Goal: Task Accomplishment & Management: Use online tool/utility

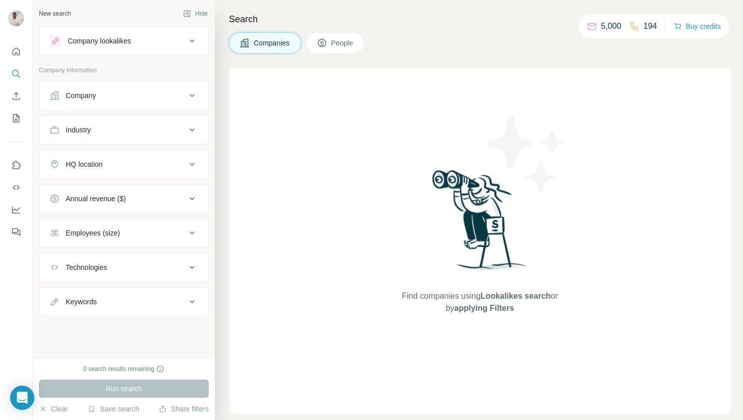
click at [143, 103] on button "Company" at bounding box center [123, 95] width 169 height 24
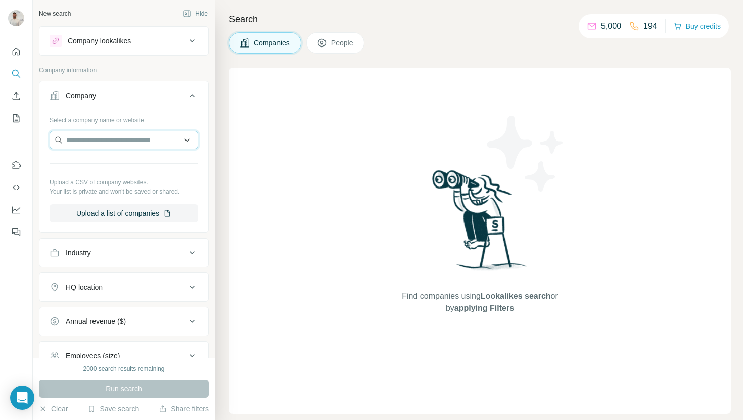
click at [117, 143] on input "text" at bounding box center [124, 140] width 149 height 18
paste input "**********"
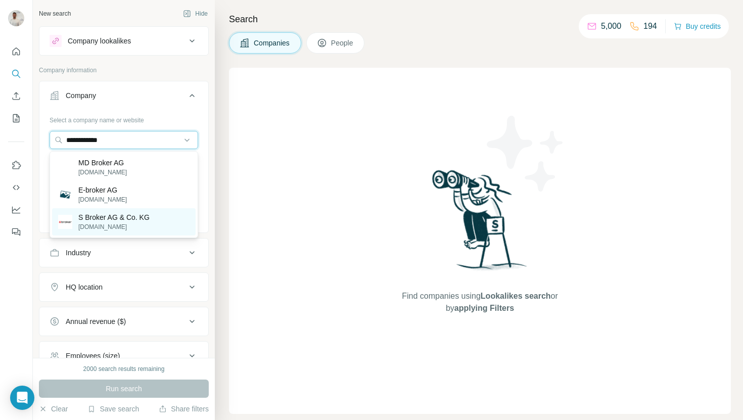
type input "**********"
click at [127, 224] on p "[DOMAIN_NAME]" at bounding box center [113, 226] width 71 height 9
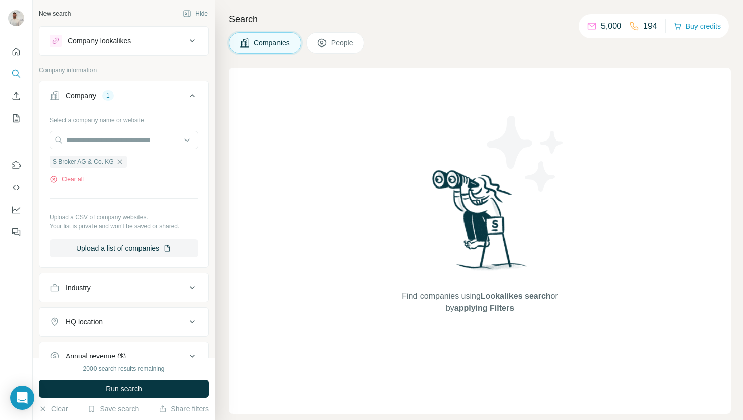
click at [162, 387] on button "Run search" at bounding box center [124, 389] width 170 height 18
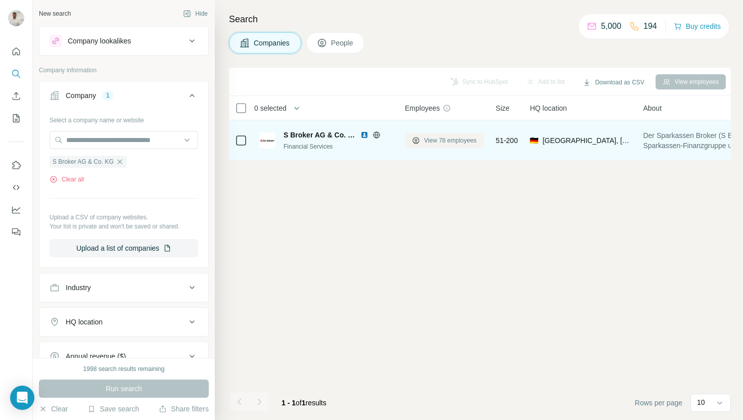
click at [461, 141] on span "View 78 employees" at bounding box center [450, 140] width 53 height 9
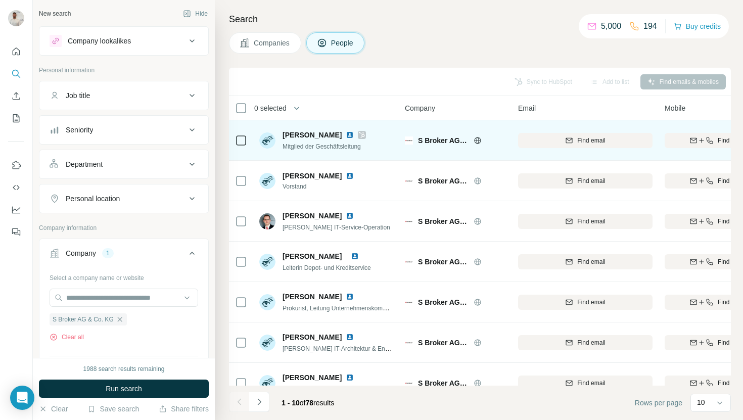
click at [346, 136] on img at bounding box center [350, 135] width 8 height 8
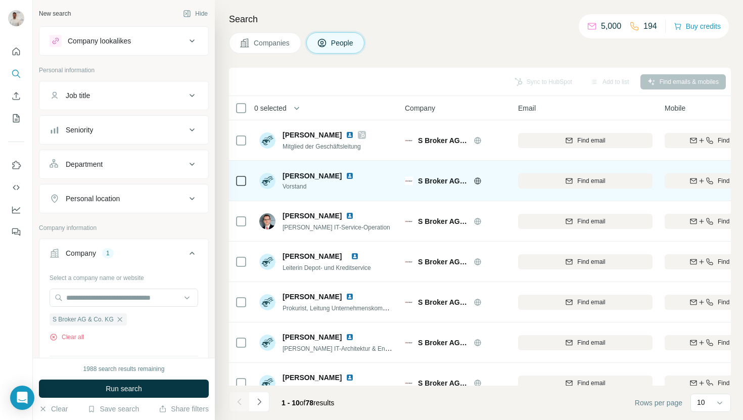
click at [346, 176] on img at bounding box center [350, 176] width 8 height 8
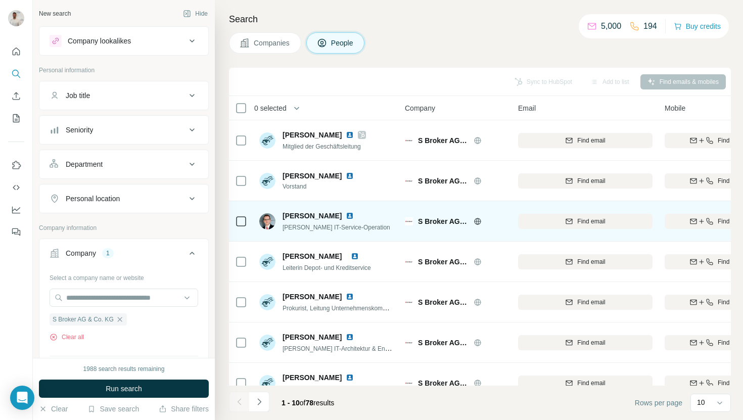
scroll to position [66, 0]
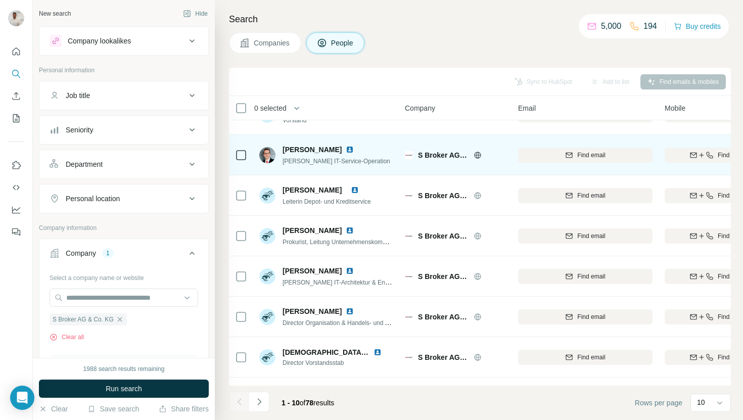
click at [346, 149] on img at bounding box center [350, 150] width 8 height 8
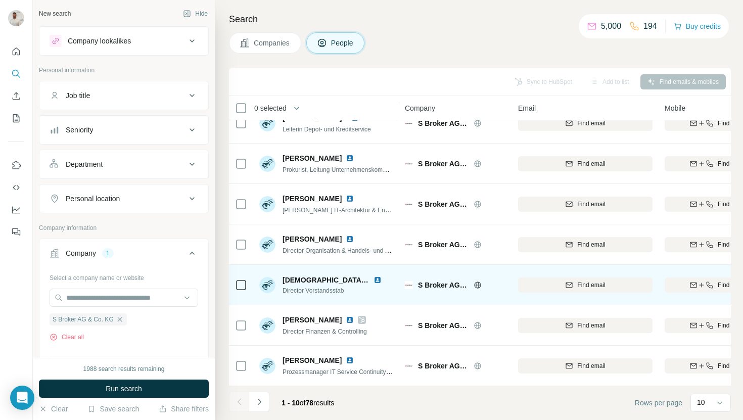
scroll to position [139, 0]
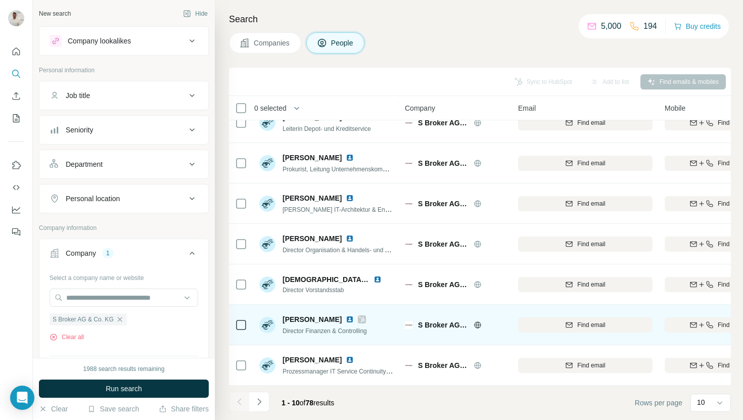
click at [346, 319] on img at bounding box center [350, 319] width 8 height 8
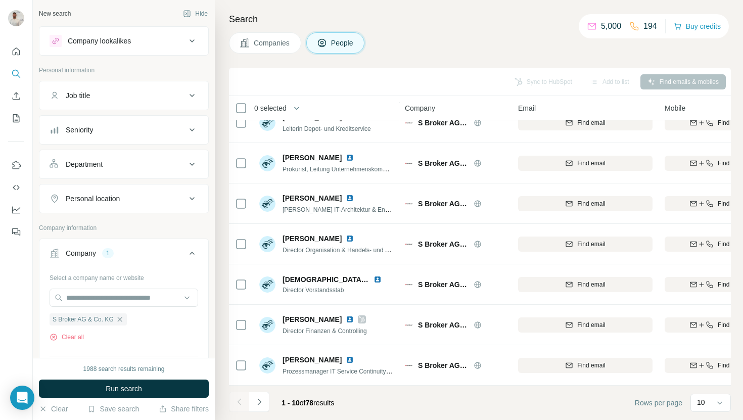
click at [260, 397] on icon "Navigate to next page" at bounding box center [259, 402] width 10 height 10
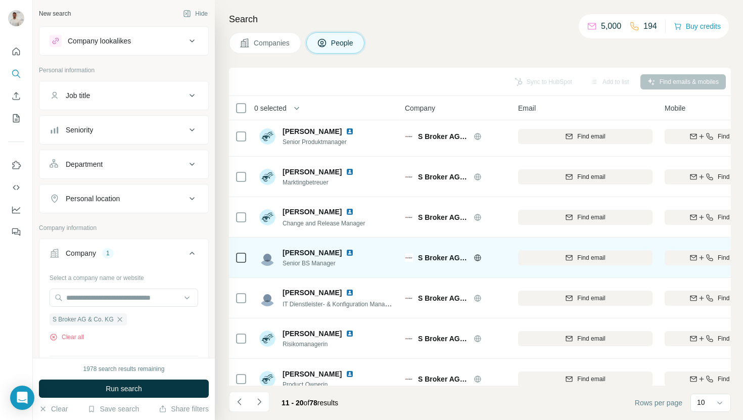
scroll to position [0, 0]
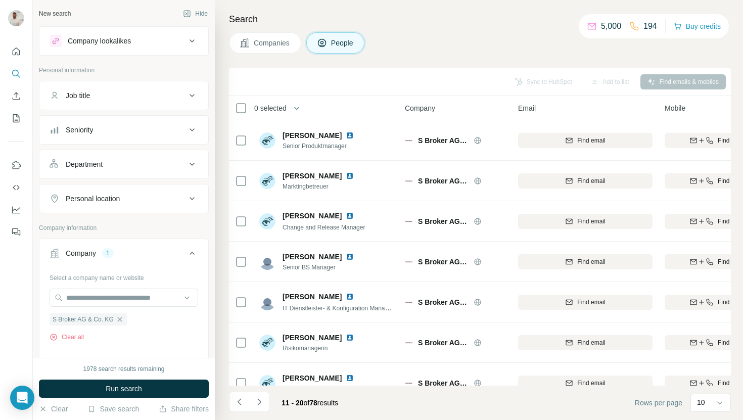
click at [259, 403] on icon "Navigate to next page" at bounding box center [259, 402] width 10 height 10
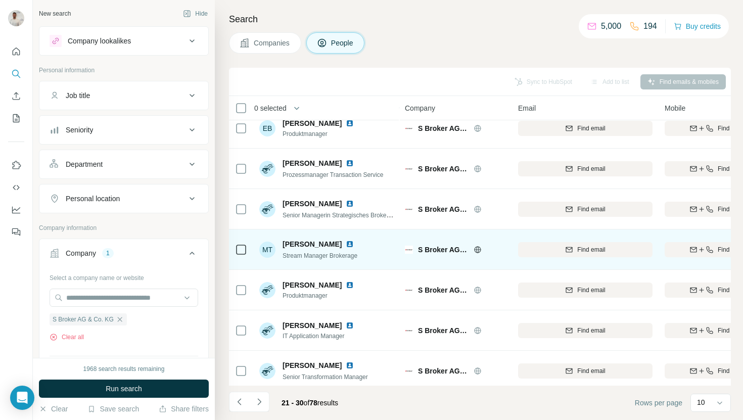
scroll to position [139, 0]
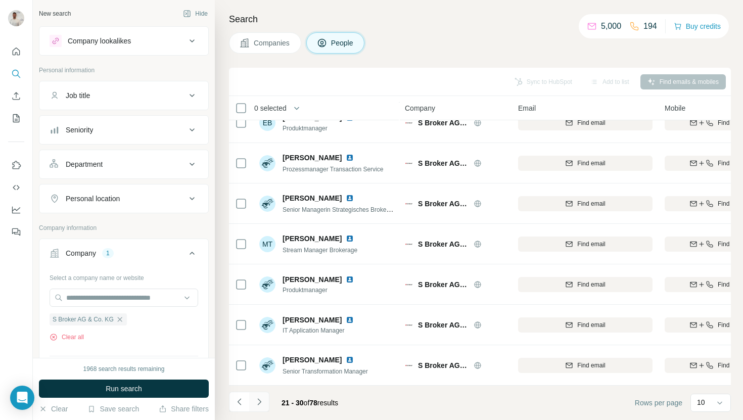
click at [254, 401] on icon "Navigate to next page" at bounding box center [259, 402] width 10 height 10
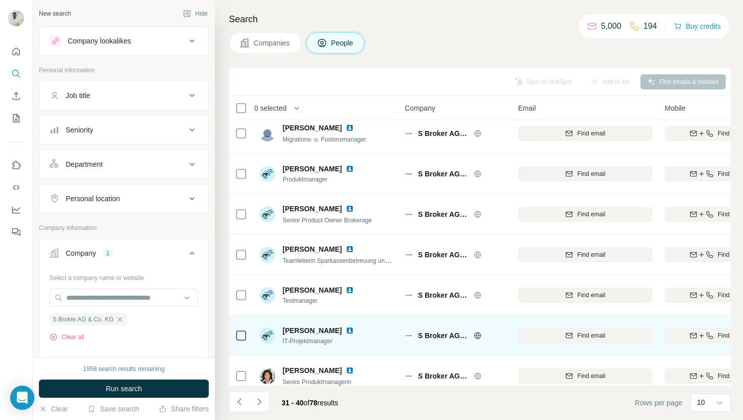
scroll to position [0, 0]
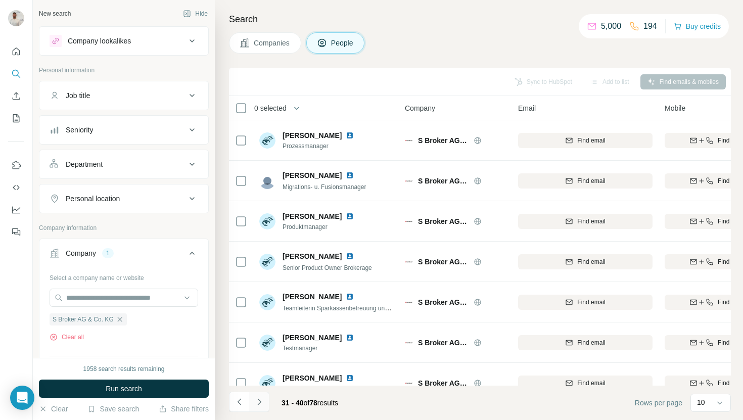
click at [258, 411] on button "Navigate to next page" at bounding box center [259, 402] width 20 height 20
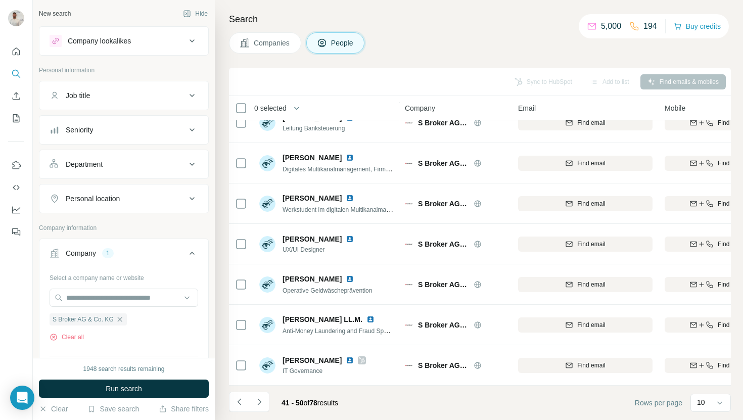
click at [263, 402] on icon "Navigate to next page" at bounding box center [259, 402] width 10 height 10
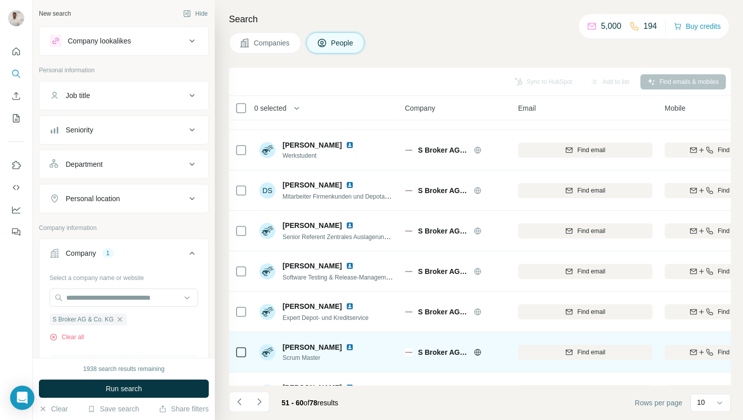
scroll to position [0, 0]
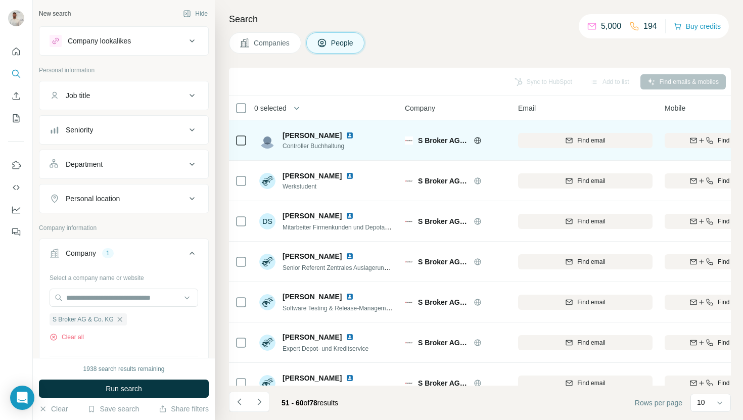
click at [346, 137] on img at bounding box center [350, 135] width 8 height 8
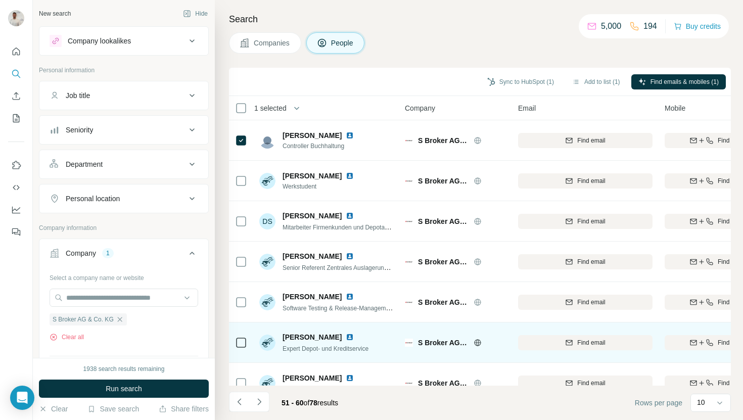
scroll to position [139, 0]
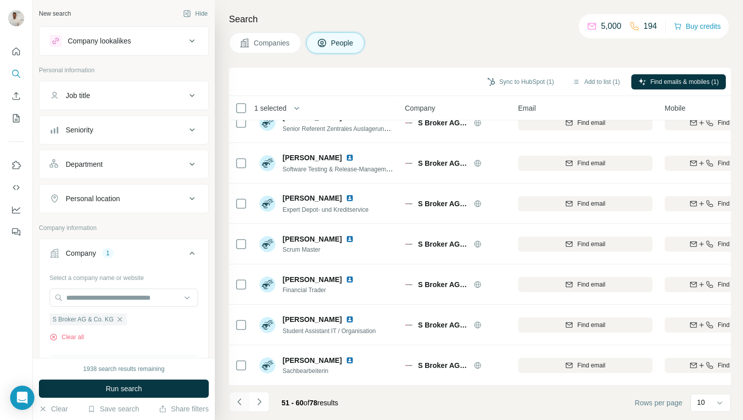
click at [240, 397] on icon "Navigate to previous page" at bounding box center [240, 402] width 10 height 10
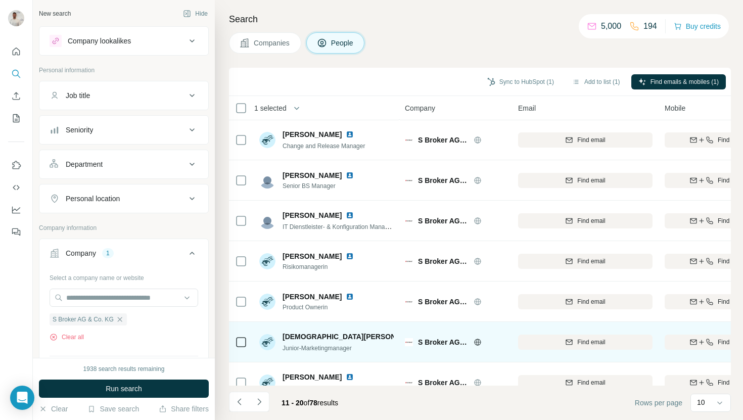
scroll to position [0, 0]
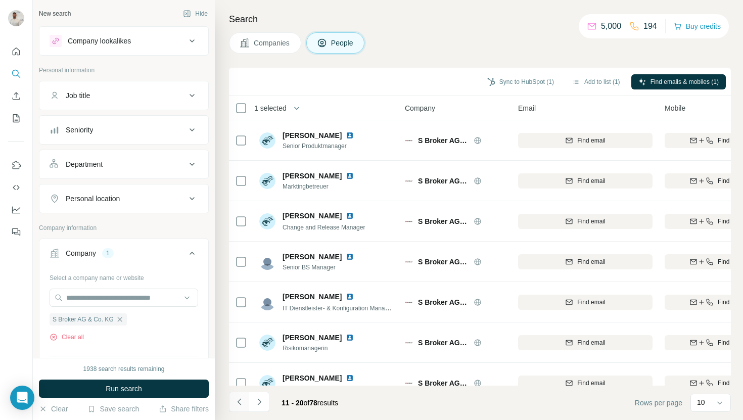
click at [238, 400] on icon "Navigate to previous page" at bounding box center [240, 402] width 10 height 10
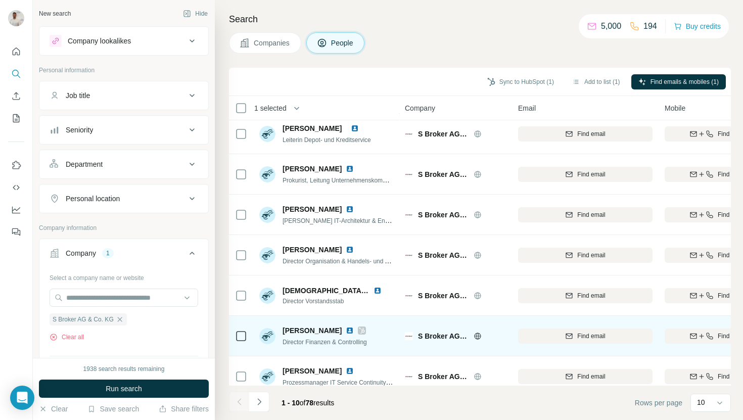
scroll to position [139, 0]
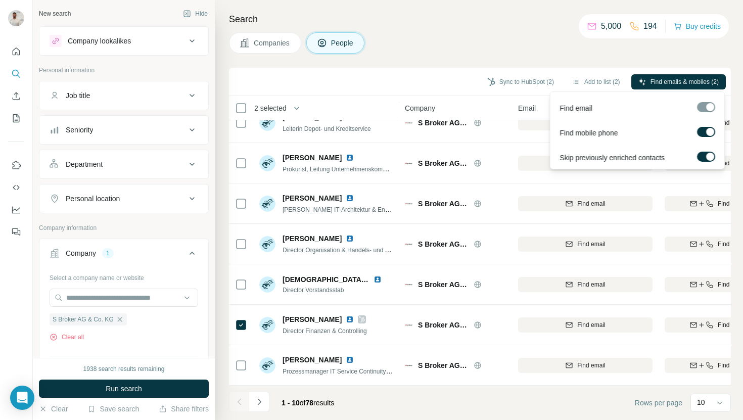
click at [675, 83] on span "Find emails & mobiles (2)" at bounding box center [685, 81] width 68 height 9
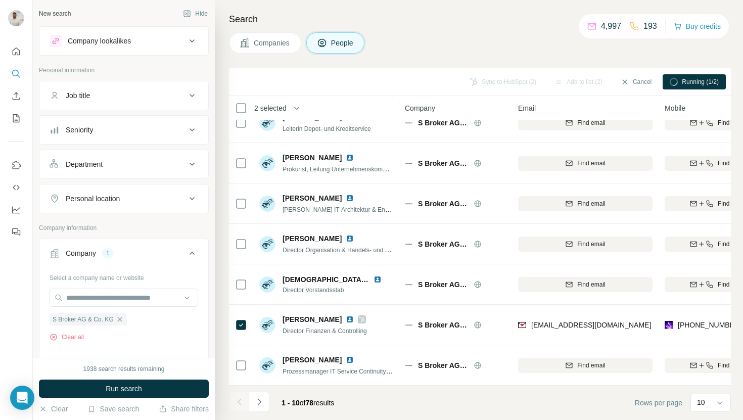
click at [517, 35] on div "Companies People" at bounding box center [480, 42] width 502 height 21
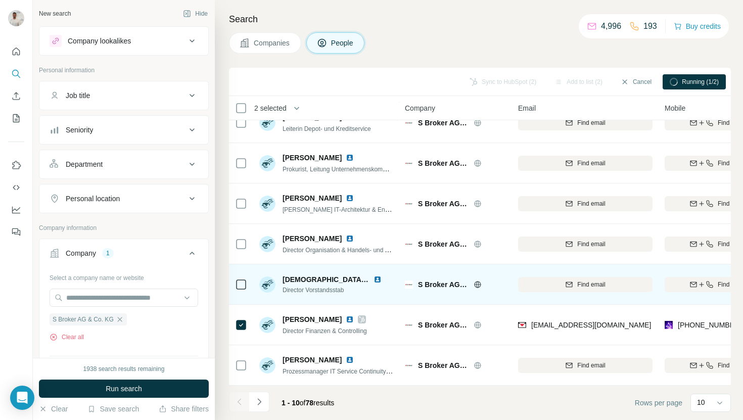
scroll to position [134, 1]
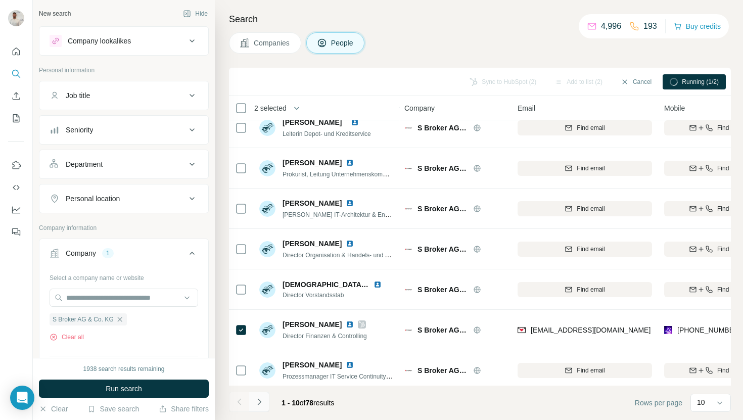
click at [260, 395] on button "Navigate to next page" at bounding box center [259, 402] width 20 height 20
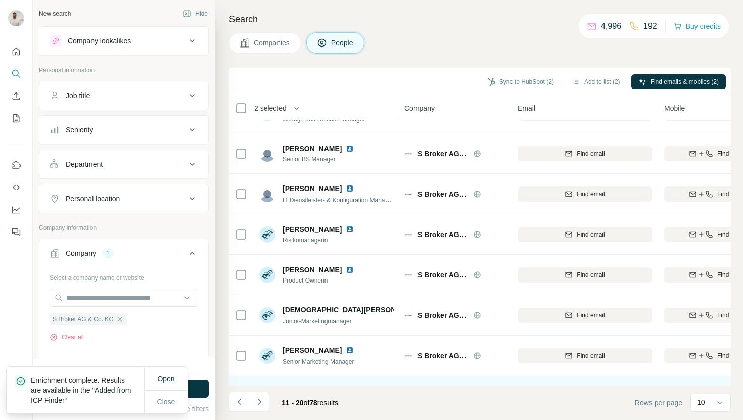
scroll to position [139, 1]
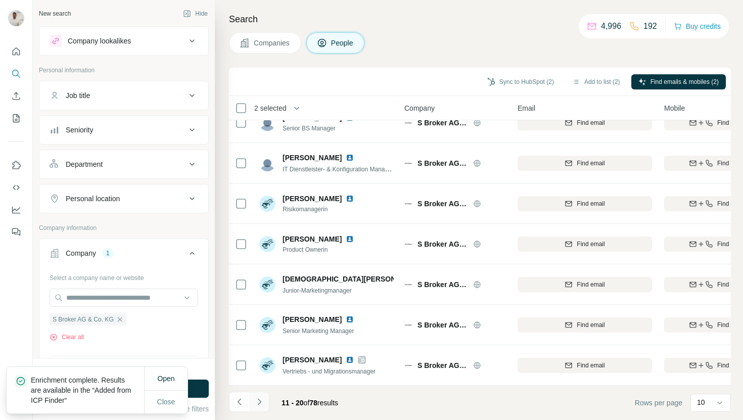
click at [258, 401] on icon "Navigate to next page" at bounding box center [259, 402] width 10 height 10
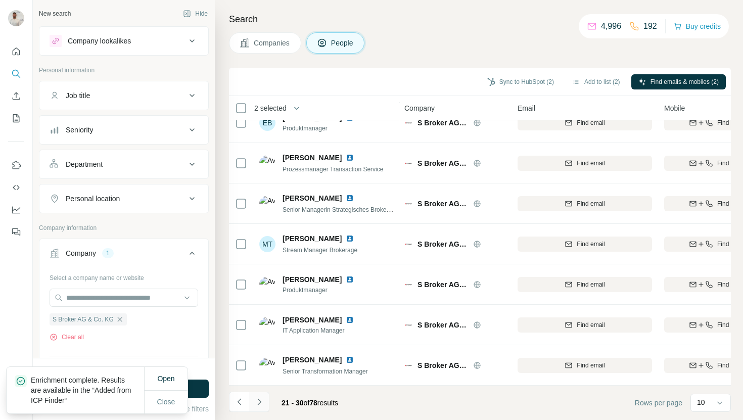
click at [258, 401] on icon "Navigate to next page" at bounding box center [259, 402] width 10 height 10
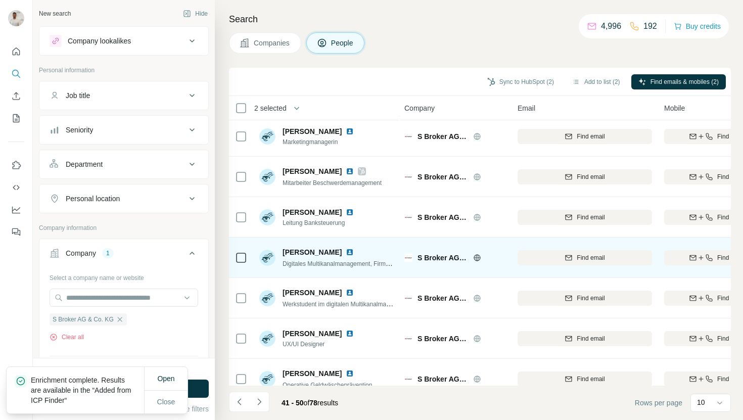
scroll to position [0, 1]
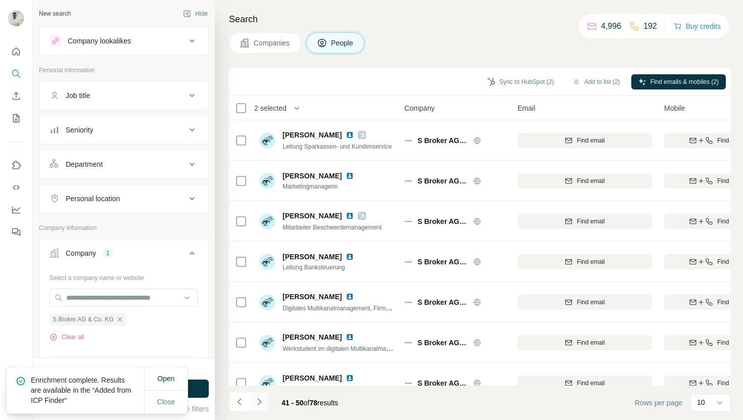
click at [258, 402] on icon "Navigate to next page" at bounding box center [259, 402] width 10 height 10
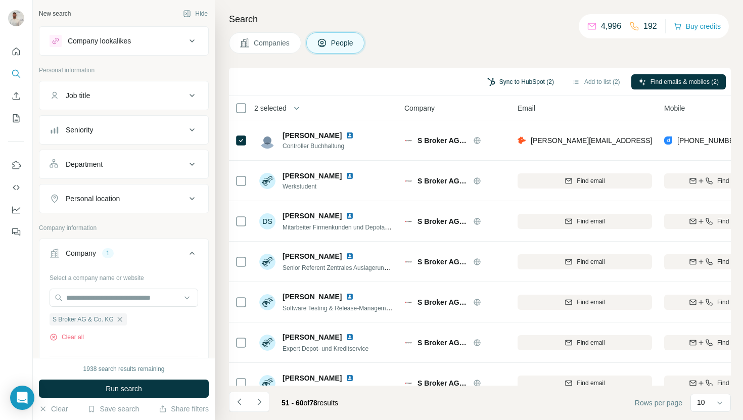
click at [494, 82] on button "Sync to HubSpot (2)" at bounding box center [520, 81] width 81 height 15
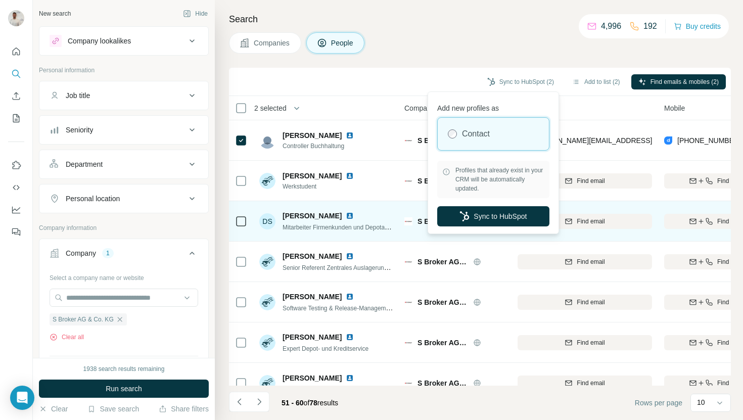
click at [480, 218] on button "Sync to HubSpot" at bounding box center [493, 216] width 112 height 20
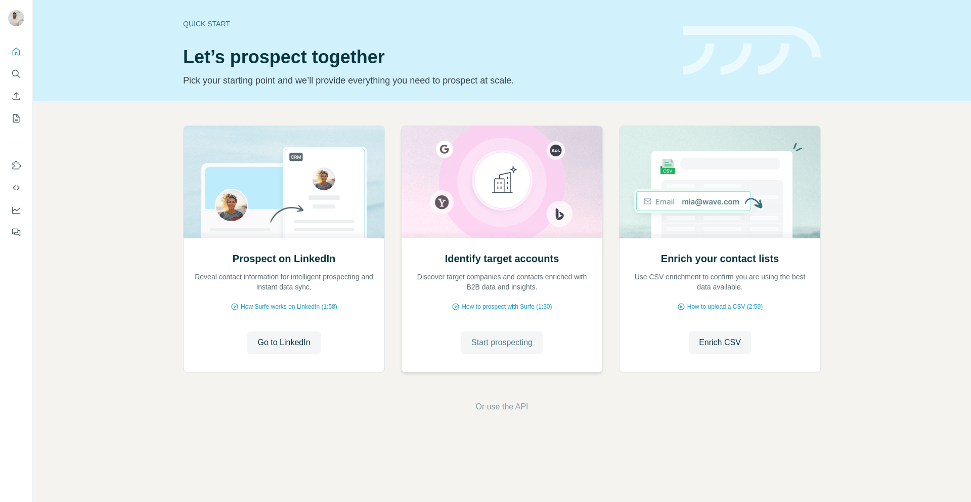
click at [512, 343] on span "Start prospecting" at bounding box center [501, 342] width 61 height 12
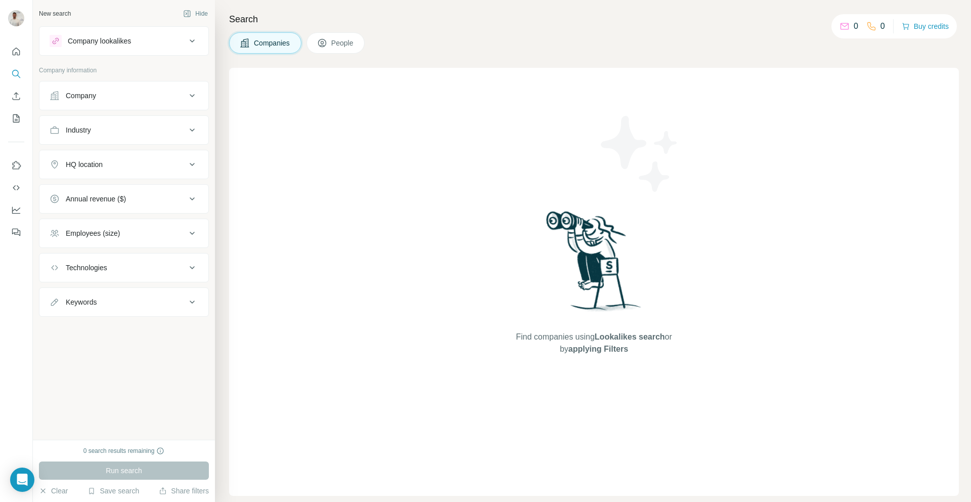
drag, startPoint x: 105, startPoint y: 92, endPoint x: 111, endPoint y: 107, distance: 16.6
click at [106, 94] on div "Company" at bounding box center [118, 96] width 137 height 10
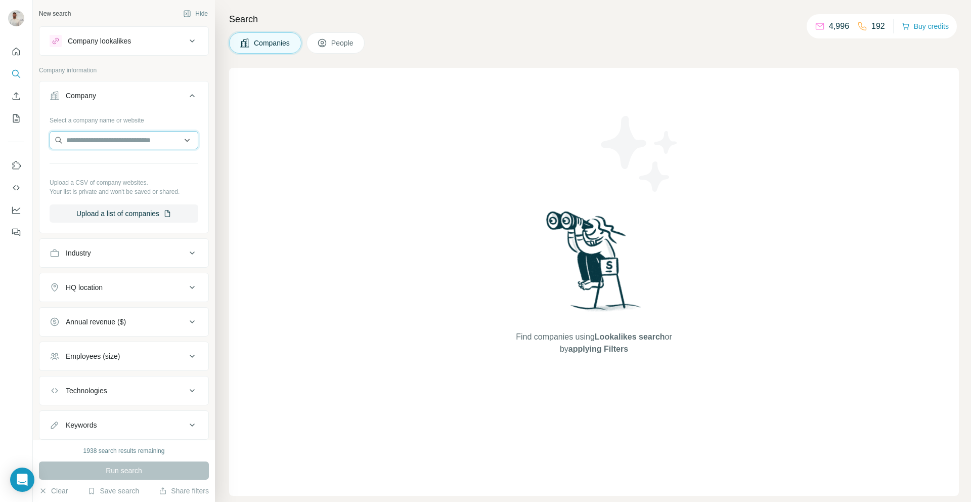
click at [119, 138] on input "text" at bounding box center [124, 140] width 149 height 18
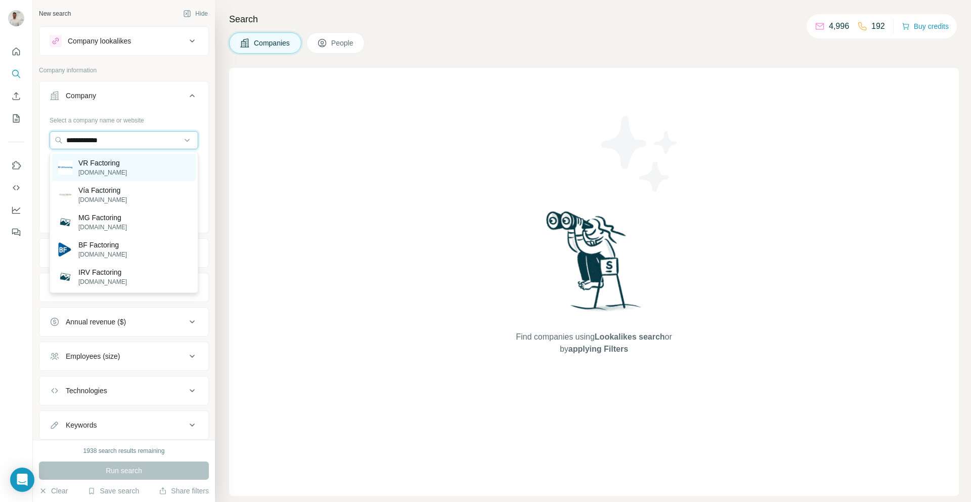
type input "**********"
click at [125, 168] on div "VR Factoring vr-factoring.de" at bounding box center [124, 167] width 144 height 27
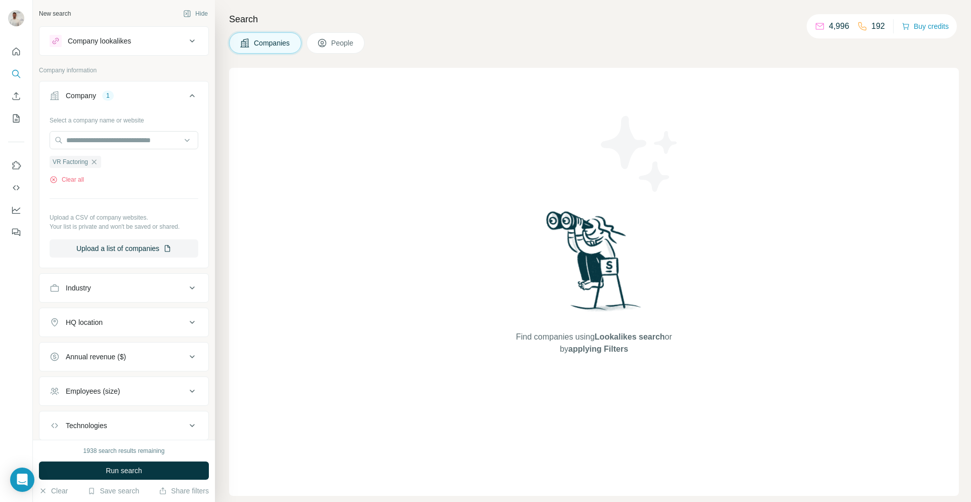
scroll to position [1, 0]
click at [185, 467] on button "Run search" at bounding box center [124, 470] width 170 height 18
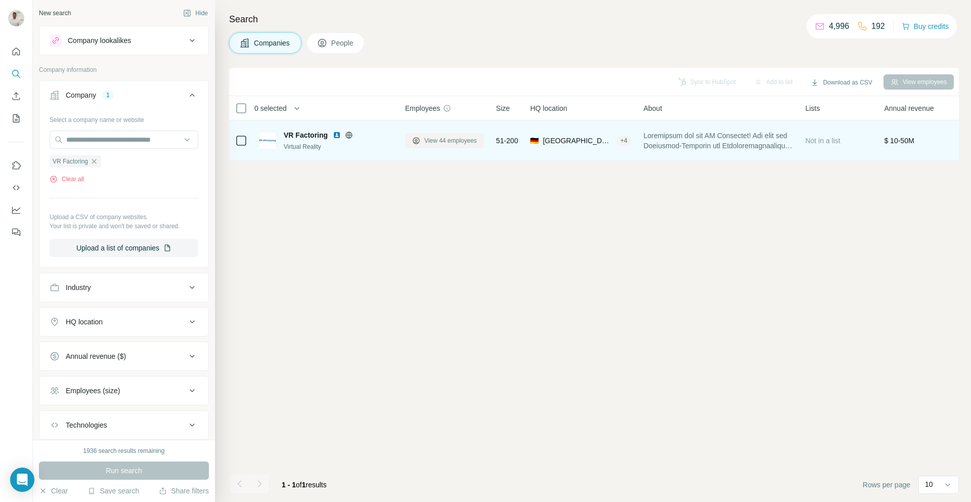
click at [443, 146] on button "View 44 employees" at bounding box center [444, 140] width 79 height 15
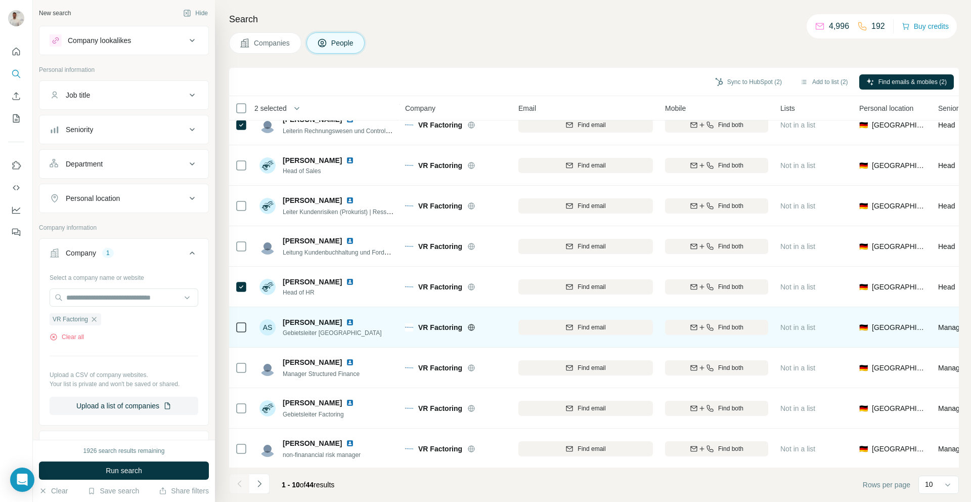
scroll to position [58, 0]
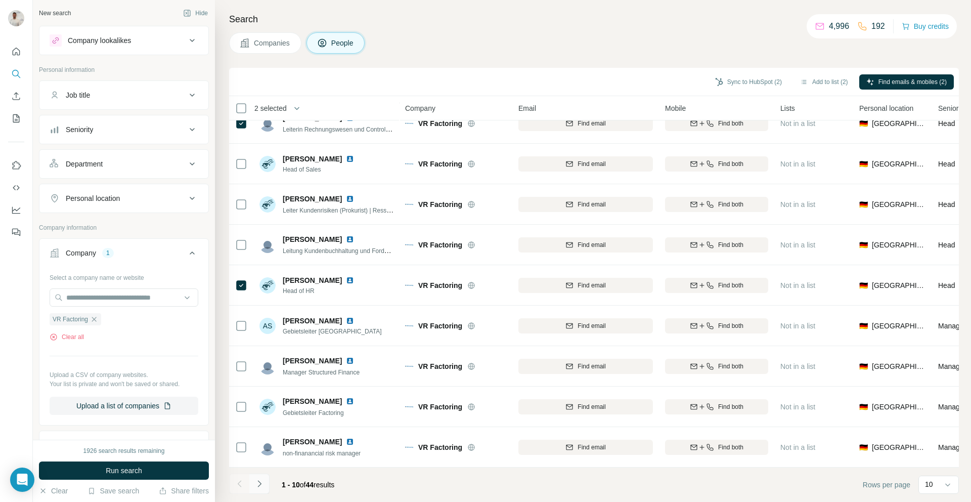
click at [264, 486] on button "Navigate to next page" at bounding box center [259, 483] width 20 height 20
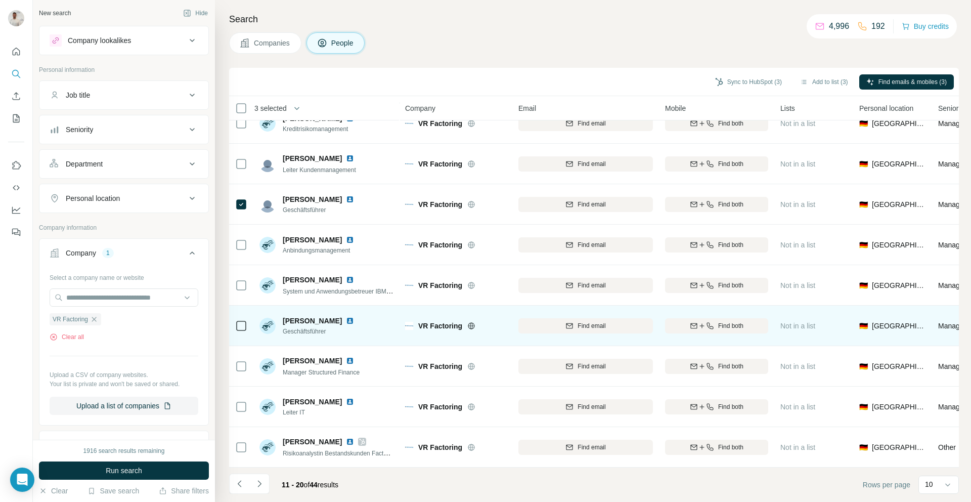
click at [235, 323] on icon at bounding box center [241, 326] width 12 height 12
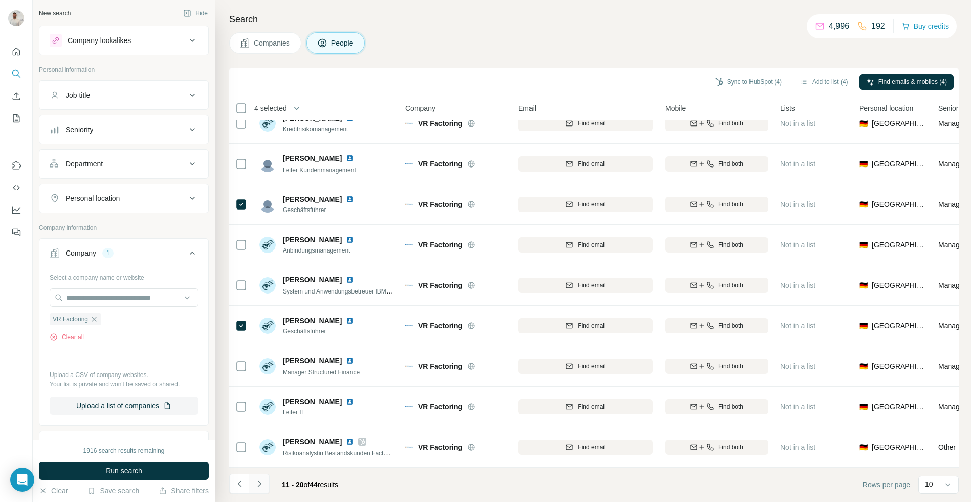
click at [263, 484] on icon "Navigate to next page" at bounding box center [259, 483] width 10 height 10
click at [256, 484] on icon "Navigate to next page" at bounding box center [259, 483] width 10 height 10
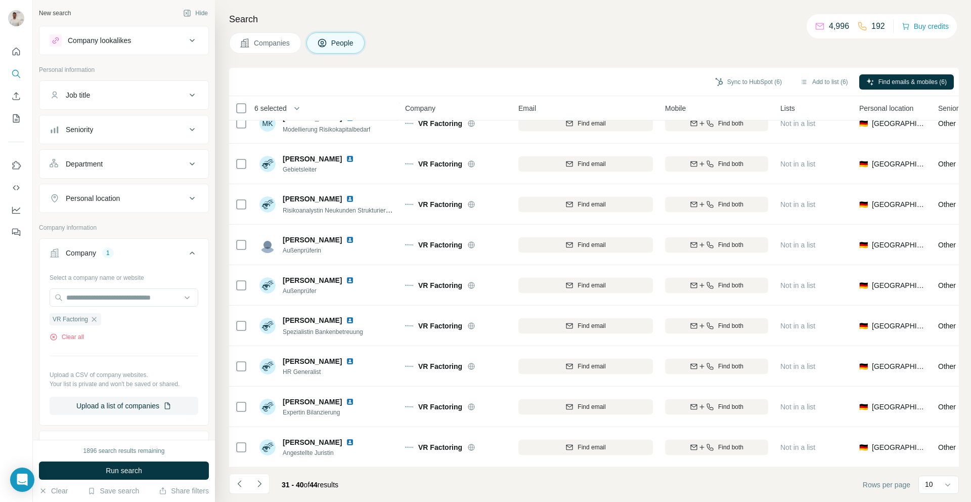
drag, startPoint x: 261, startPoint y: 479, endPoint x: 264, endPoint y: 474, distance: 5.9
click at [261, 479] on icon "Navigate to next page" at bounding box center [259, 483] width 10 height 10
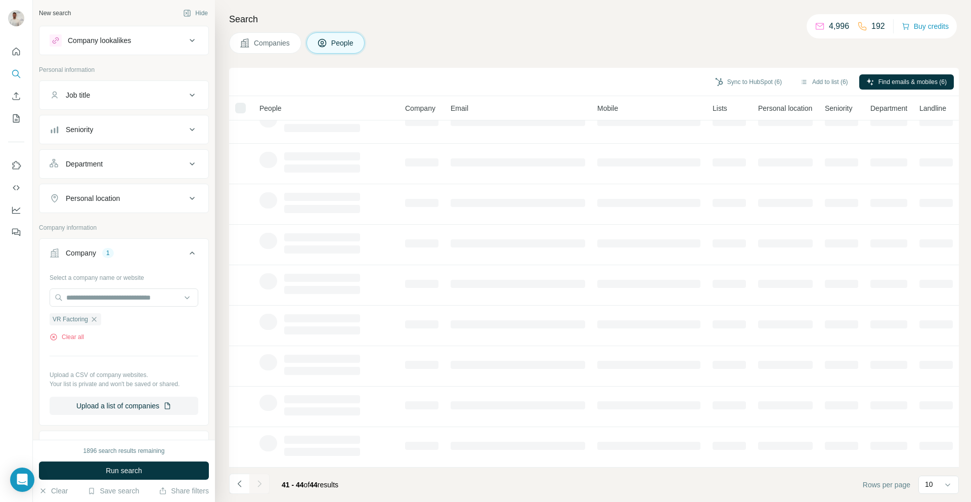
scroll to position [0, 0]
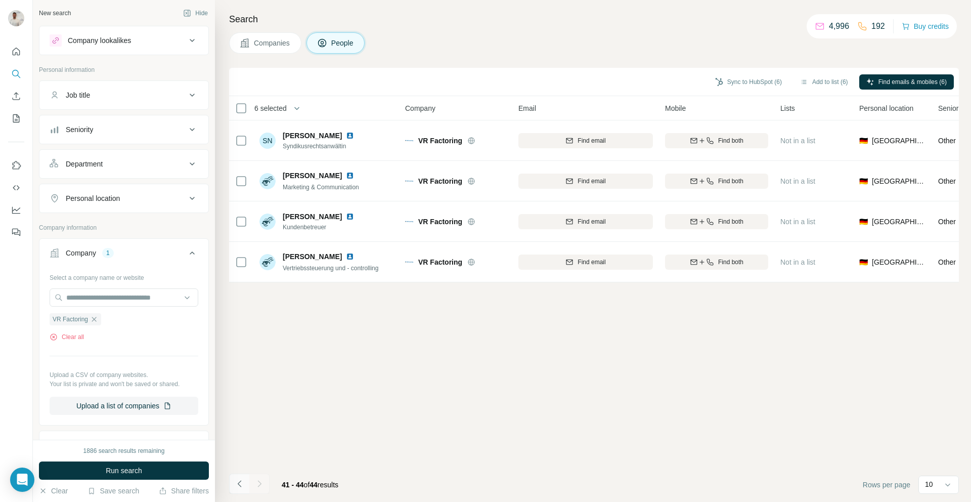
click at [236, 483] on icon "Navigate to previous page" at bounding box center [240, 483] width 10 height 10
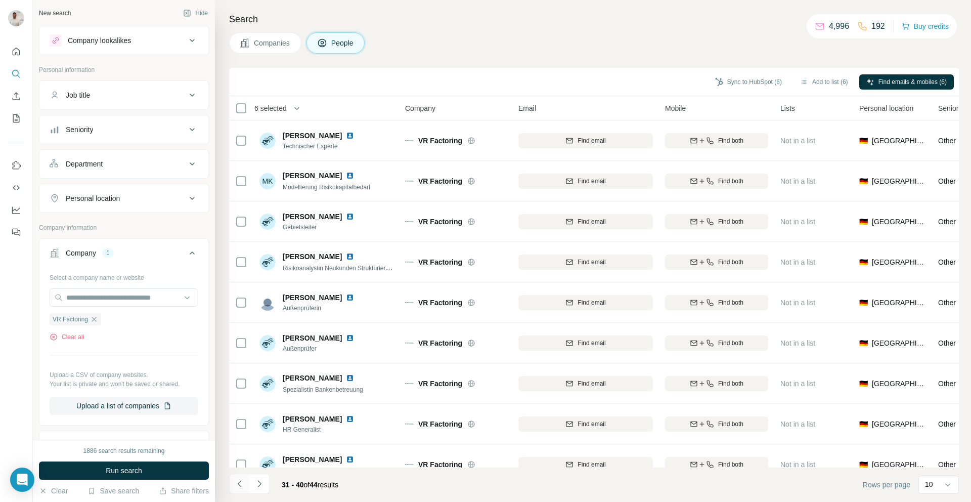
click at [236, 483] on icon "Navigate to previous page" at bounding box center [240, 483] width 10 height 10
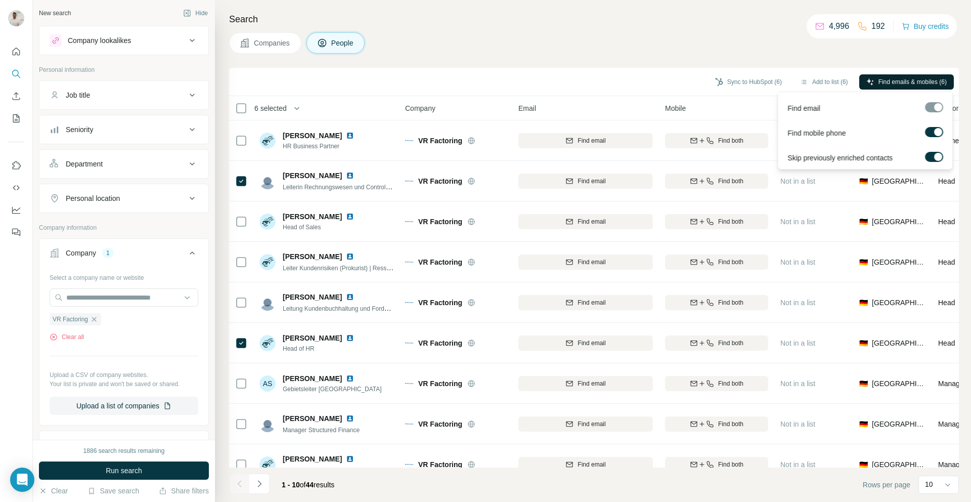
click at [925, 81] on span "Find emails & mobiles (6)" at bounding box center [912, 81] width 68 height 9
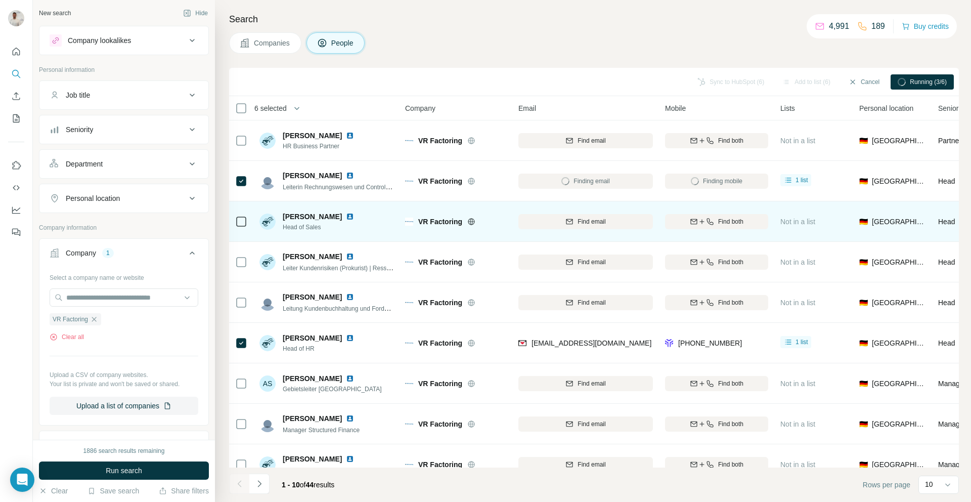
scroll to position [3, 0]
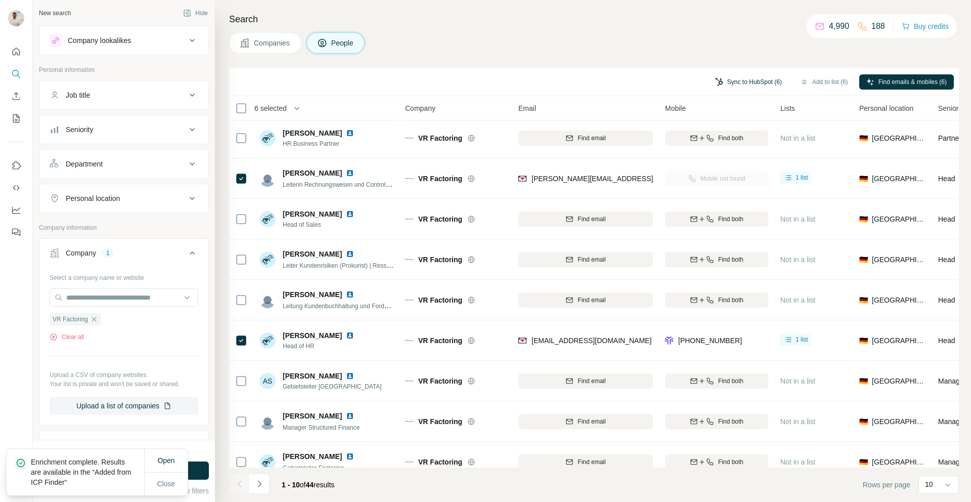
click at [732, 77] on button "Sync to HubSpot (6)" at bounding box center [748, 81] width 81 height 15
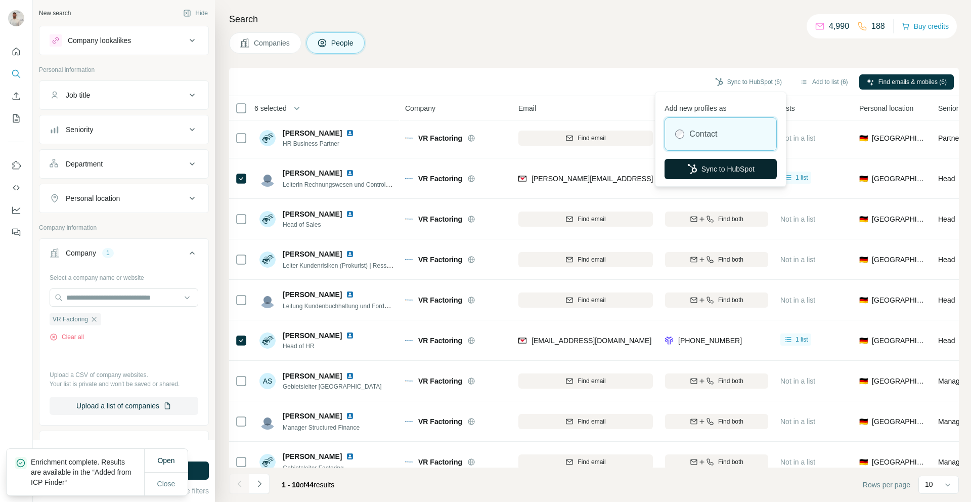
click at [725, 163] on button "Sync to HubSpot" at bounding box center [720, 169] width 112 height 20
